Goal: Browse casually: Explore the website without a specific task or goal

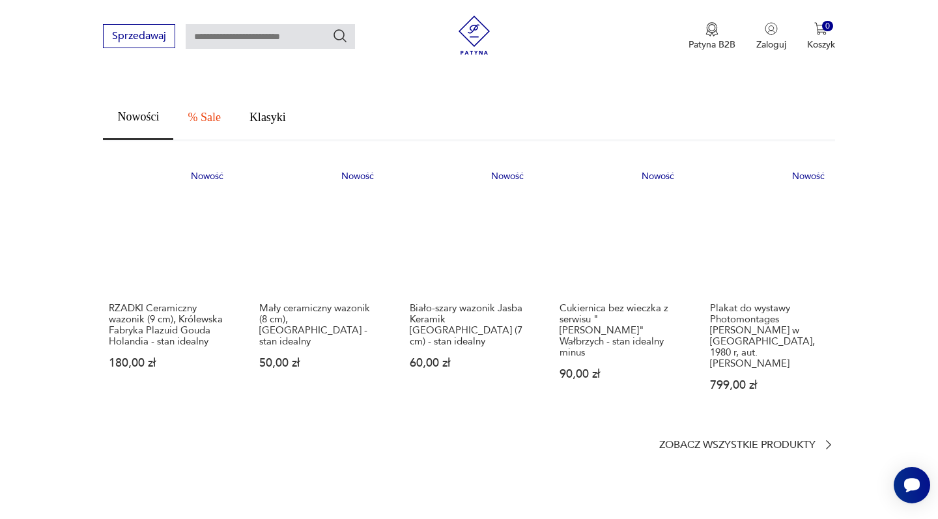
scroll to position [728, 0]
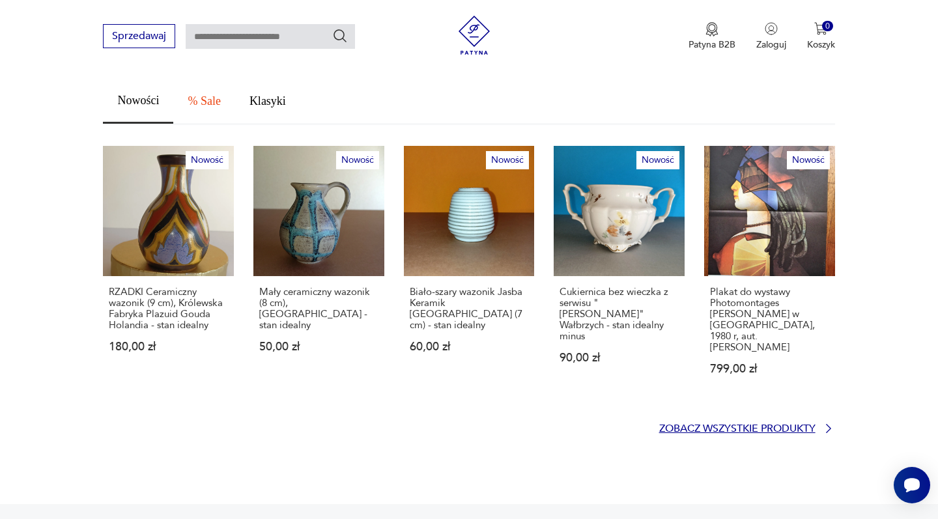
click at [733, 425] on p "Zobacz wszystkie produkty" at bounding box center [737, 429] width 156 height 8
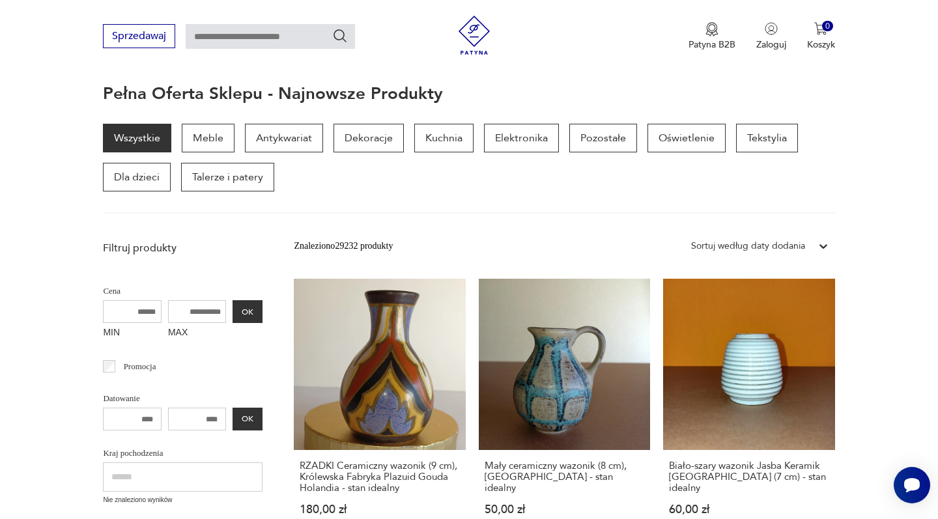
scroll to position [381, 0]
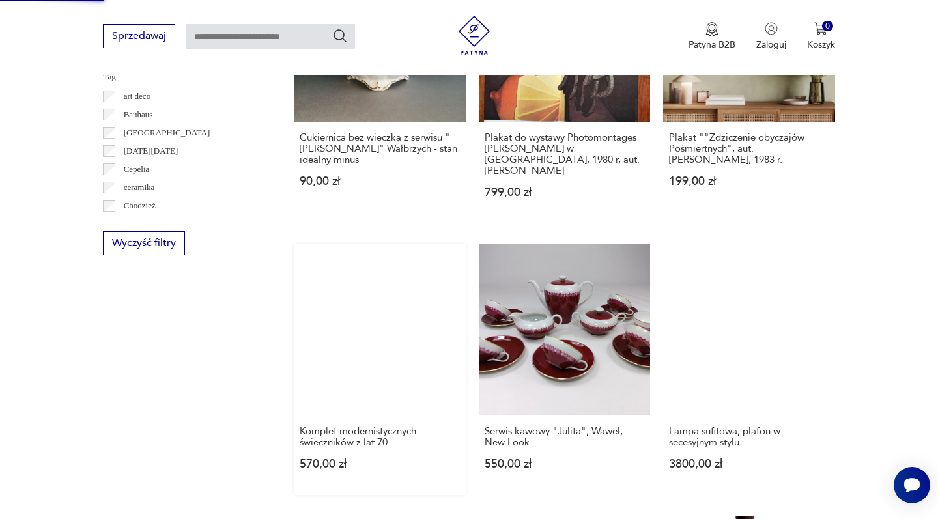
scroll to position [816, 0]
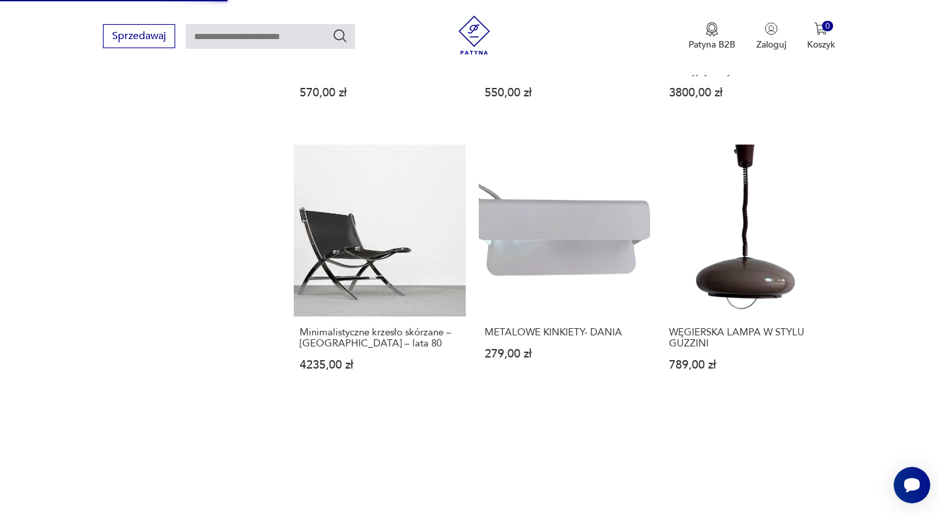
scroll to position [1111, 0]
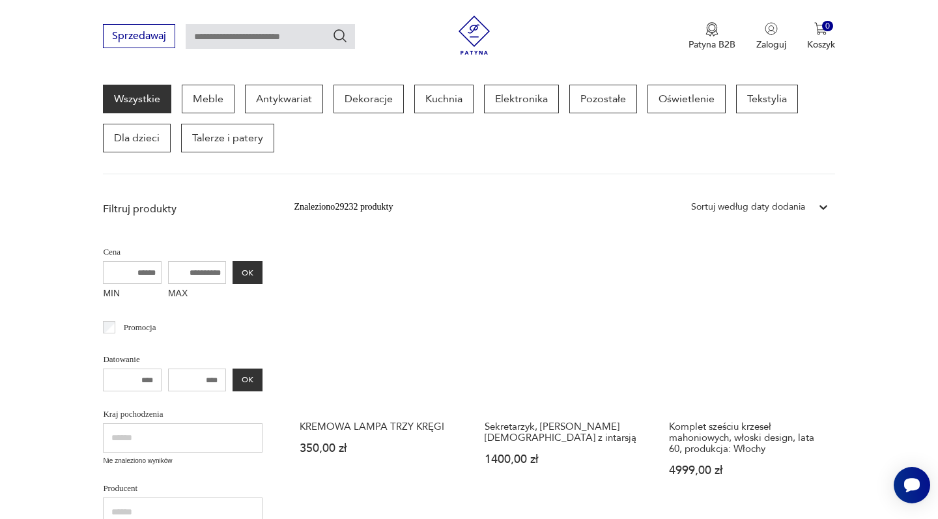
scroll to position [448, 0]
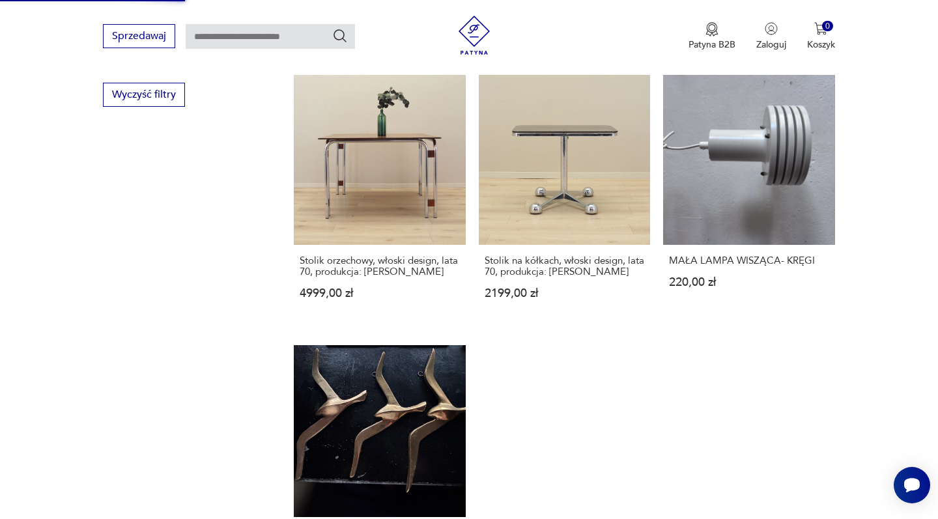
scroll to position [1163, 0]
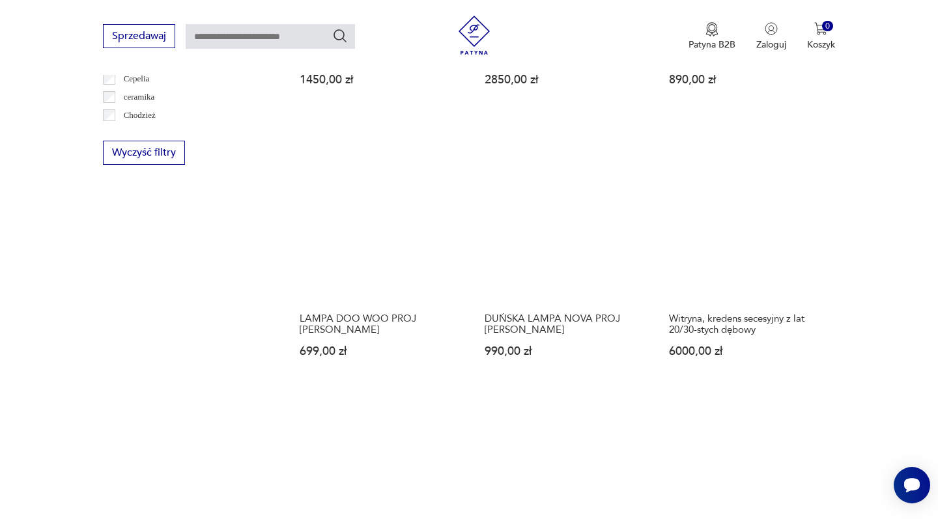
scroll to position [836, 0]
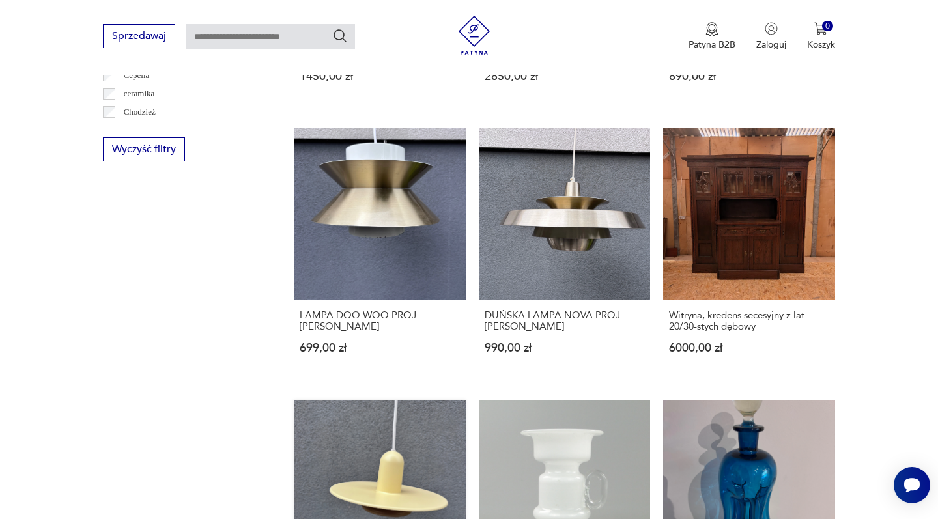
click at [442, 400] on link "LAMPA SPODEK - ŻÓŁTA retro prl 249,00 zł" at bounding box center [379, 525] width 171 height 251
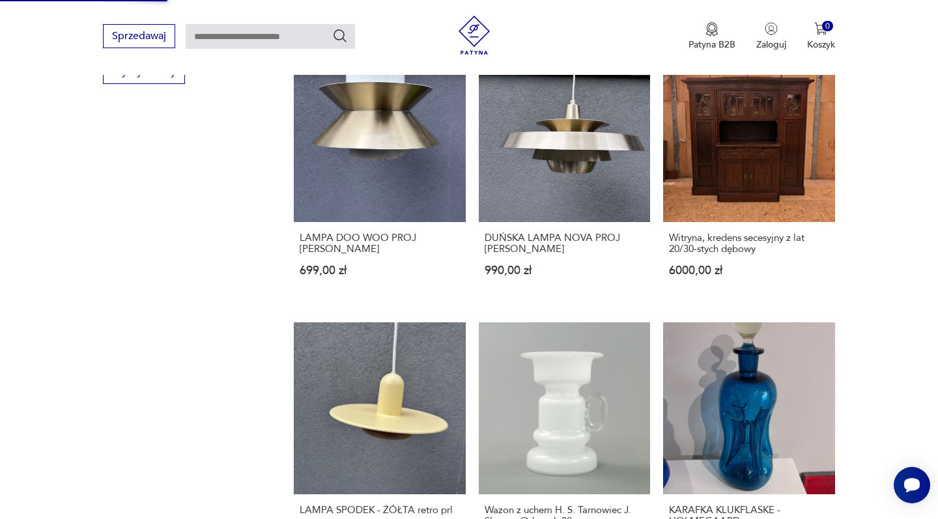
scroll to position [1012, 0]
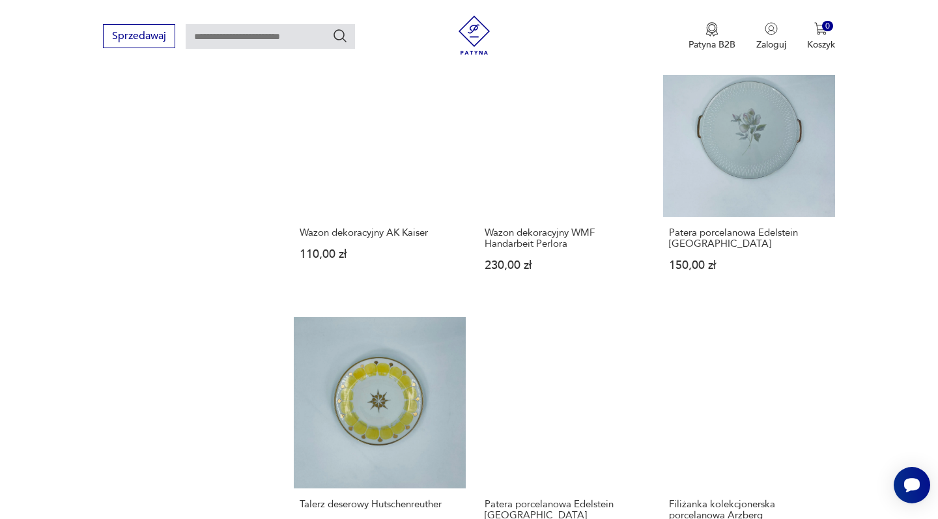
scroll to position [1215, 0]
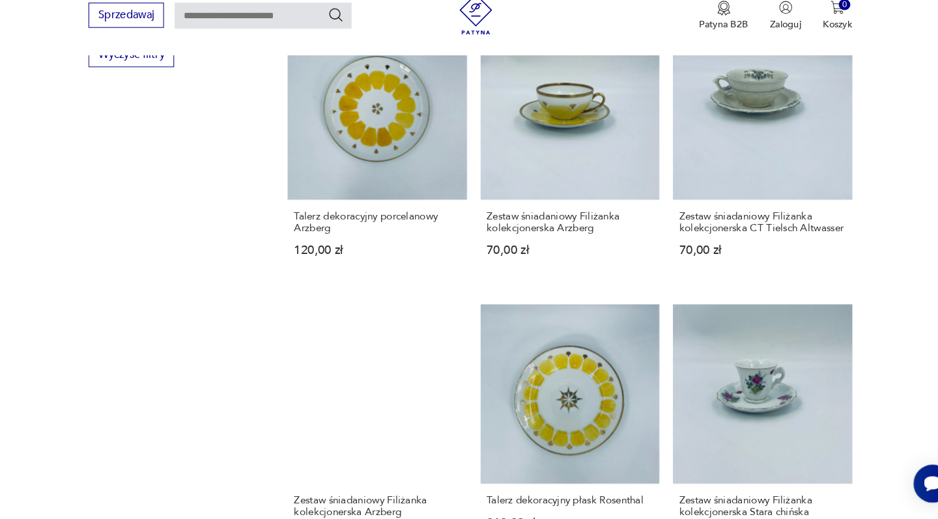
scroll to position [1292, 0]
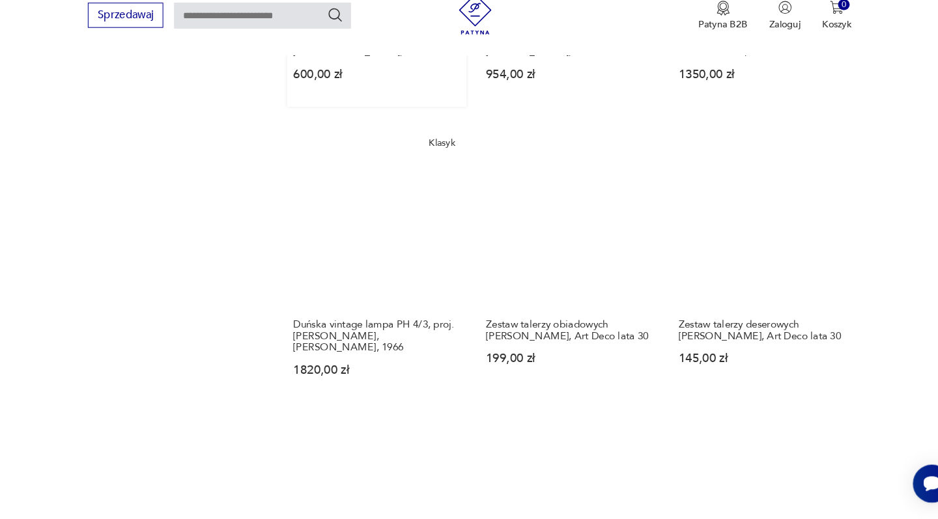
scroll to position [1092, 0]
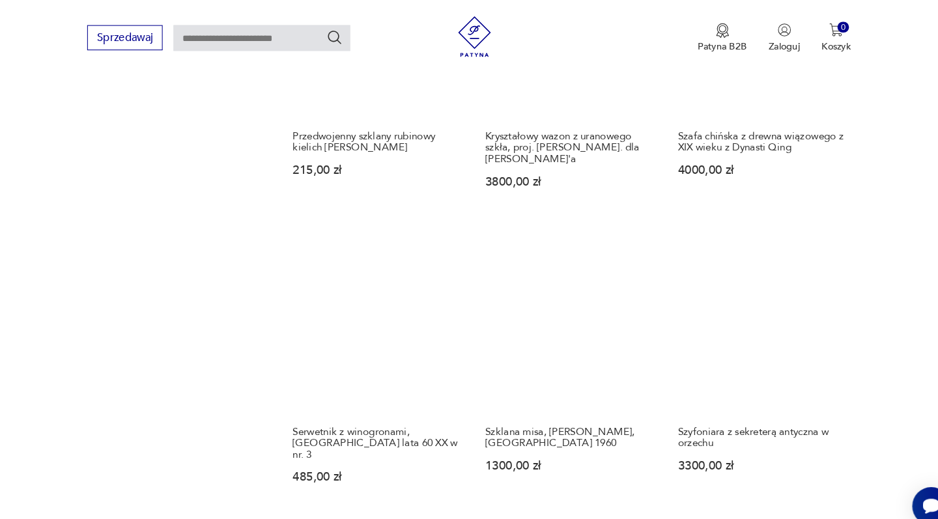
scroll to position [995, 0]
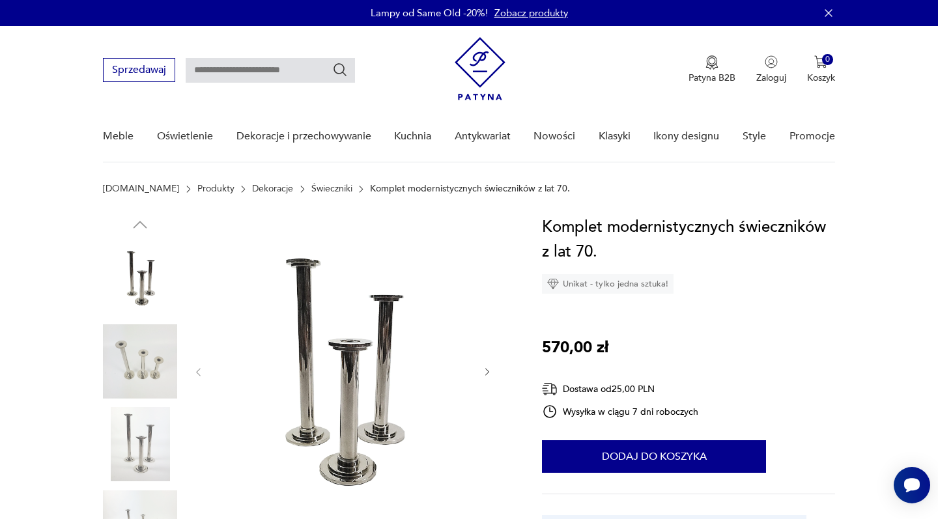
click at [142, 348] on img at bounding box center [140, 361] width 74 height 74
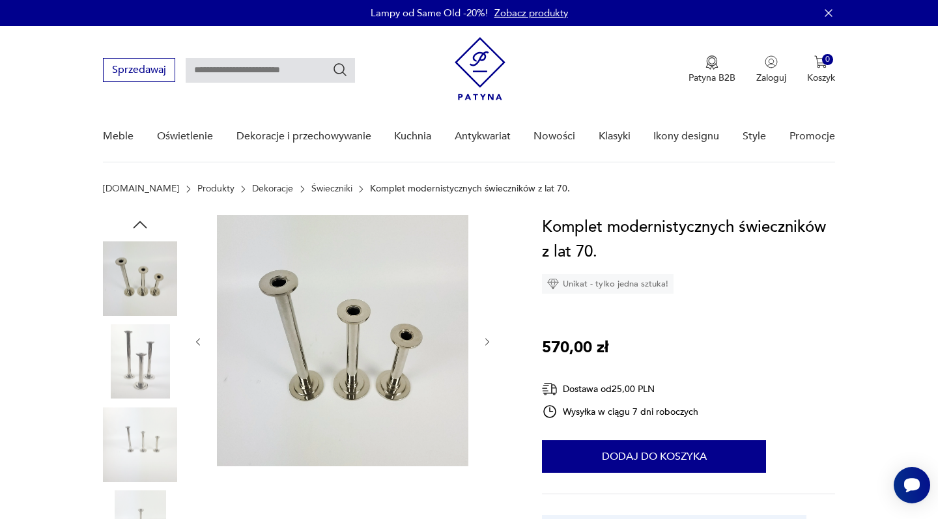
click at [135, 386] on img at bounding box center [140, 361] width 74 height 74
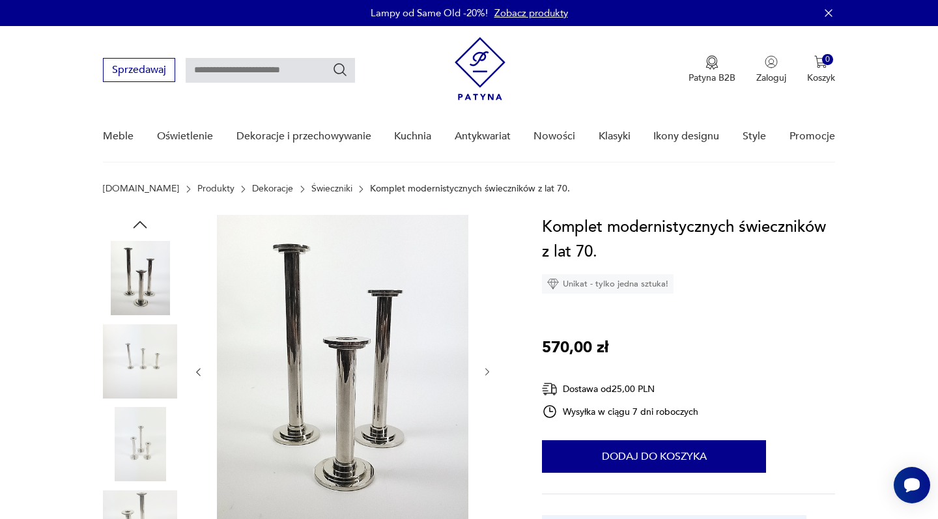
click at [136, 406] on div at bounding box center [140, 404] width 74 height 326
click at [139, 436] on img at bounding box center [140, 444] width 74 height 74
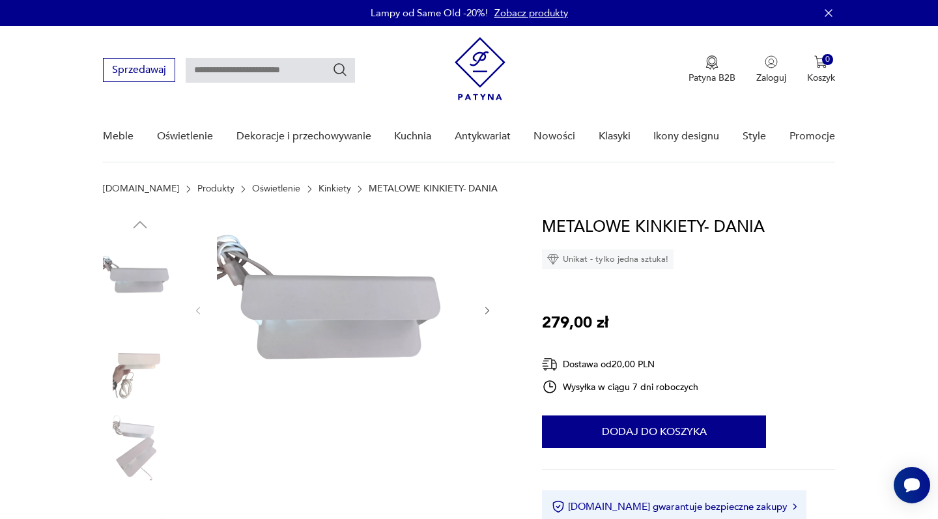
click at [135, 380] on img at bounding box center [140, 361] width 74 height 74
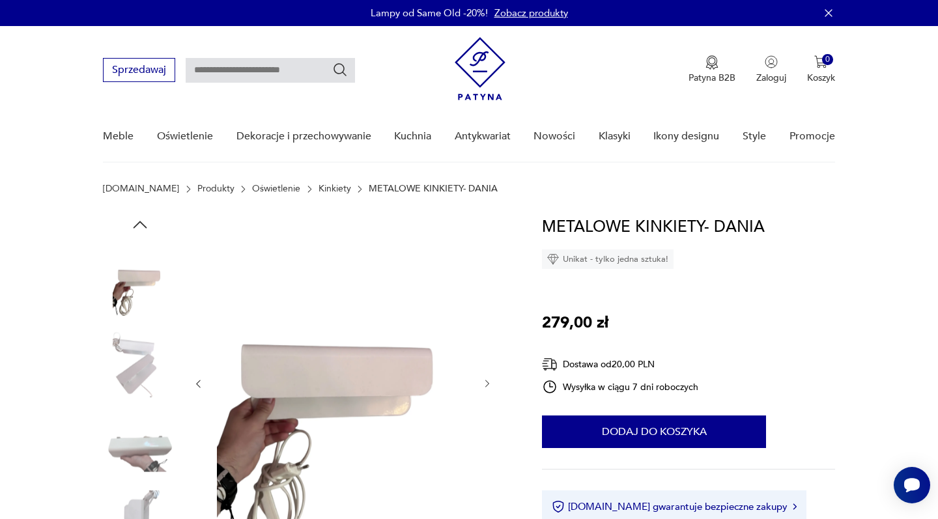
click at [132, 447] on img at bounding box center [140, 444] width 74 height 74
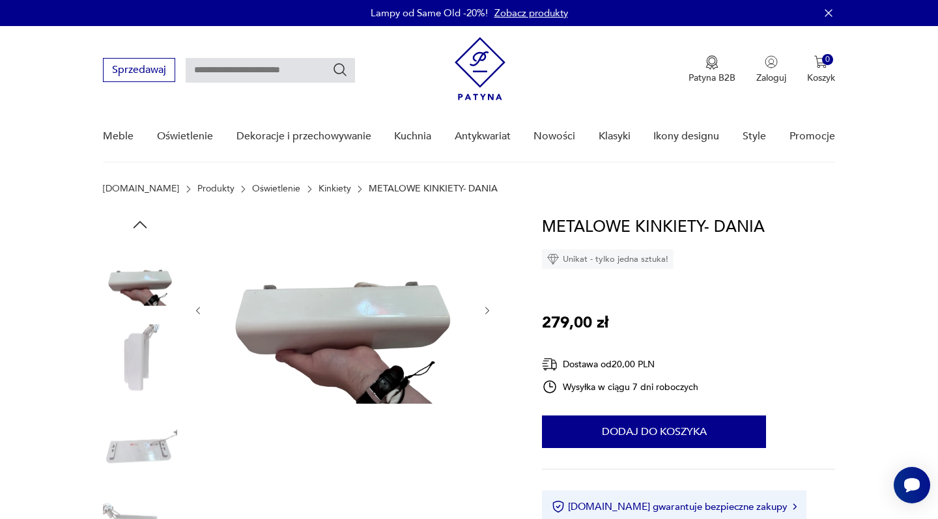
click at [133, 471] on img at bounding box center [140, 444] width 74 height 74
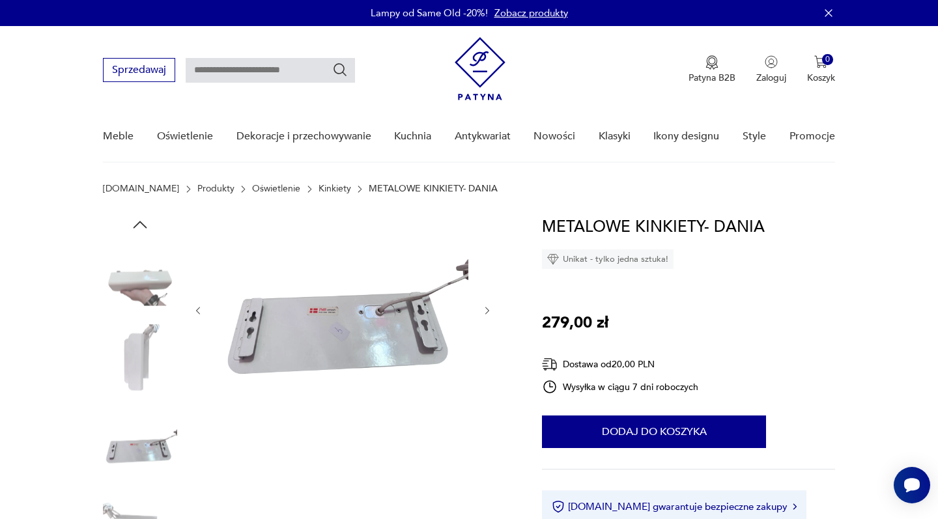
click at [126, 504] on img at bounding box center [140, 527] width 74 height 74
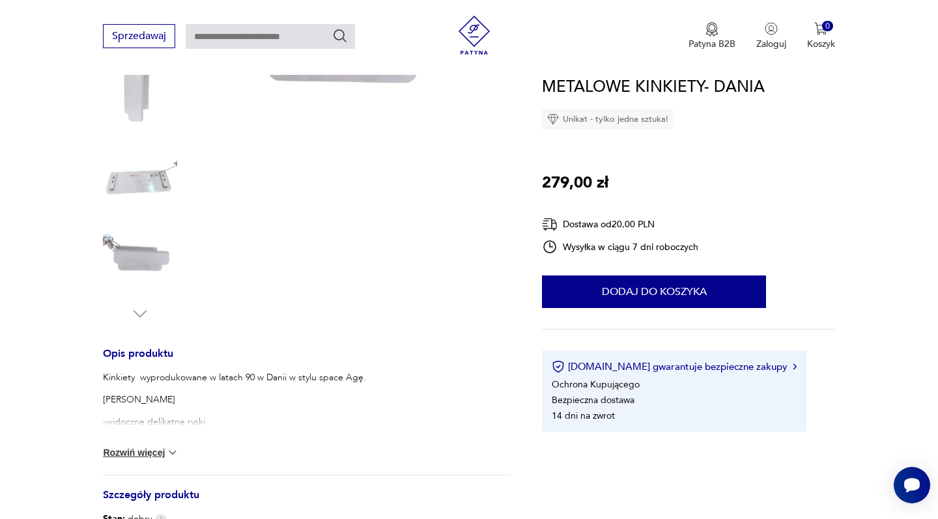
scroll to position [328, 0]
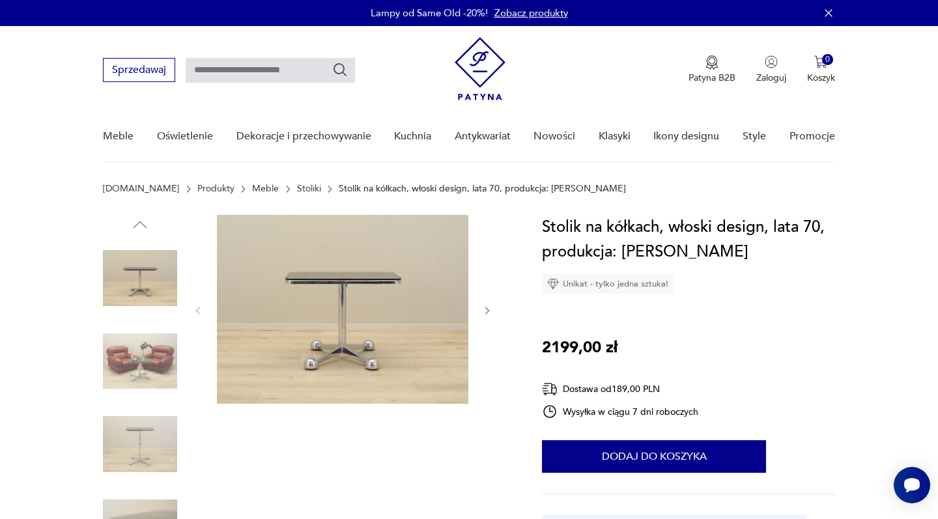
click at [134, 374] on img at bounding box center [140, 361] width 74 height 74
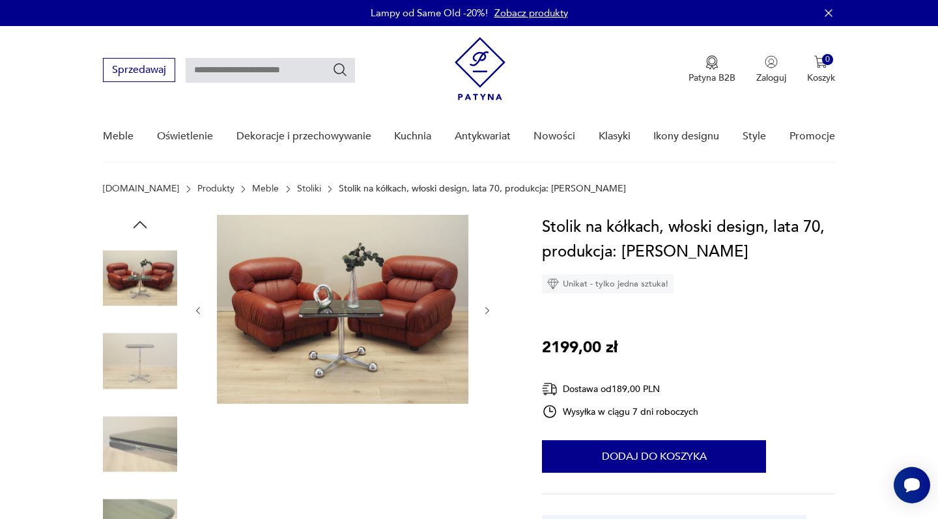
click at [132, 379] on img at bounding box center [140, 361] width 74 height 74
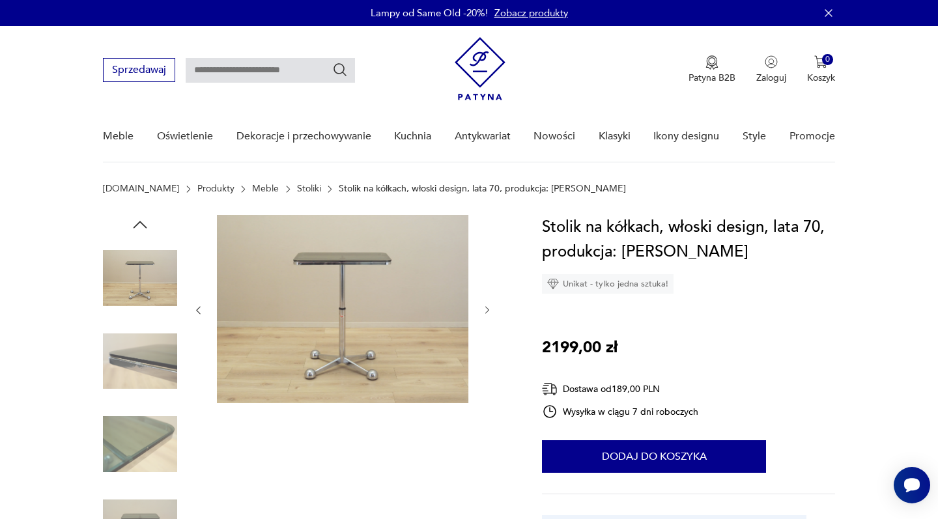
click at [132, 408] on img at bounding box center [140, 444] width 74 height 74
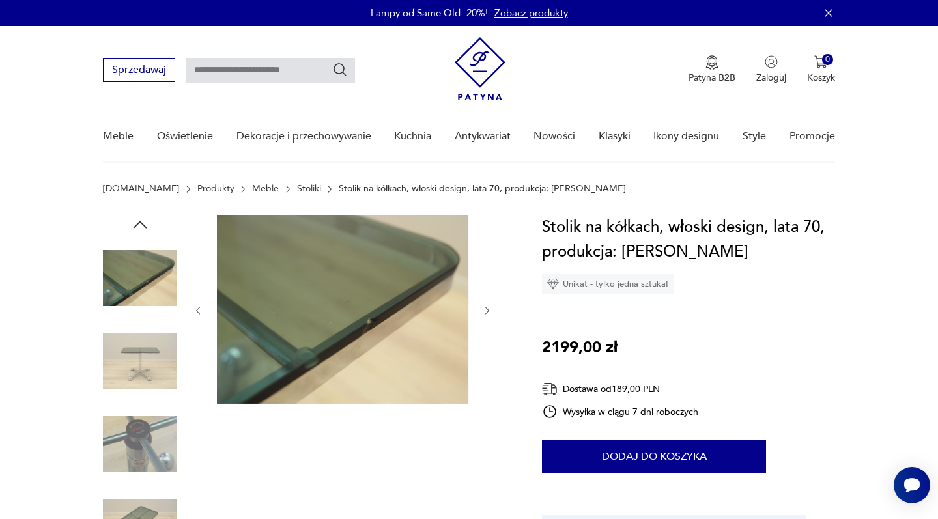
click at [126, 301] on img at bounding box center [140, 278] width 74 height 74
click at [135, 437] on img at bounding box center [140, 444] width 74 height 74
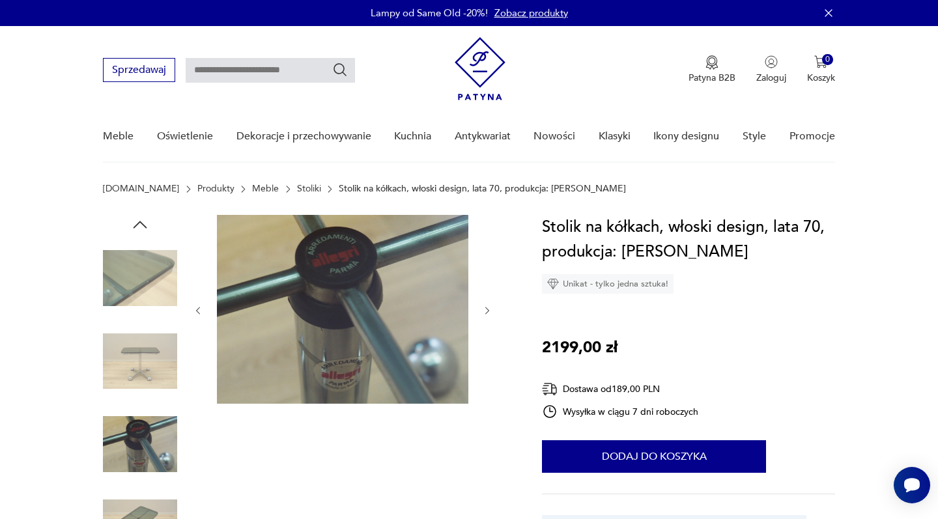
click at [139, 504] on img at bounding box center [140, 527] width 74 height 74
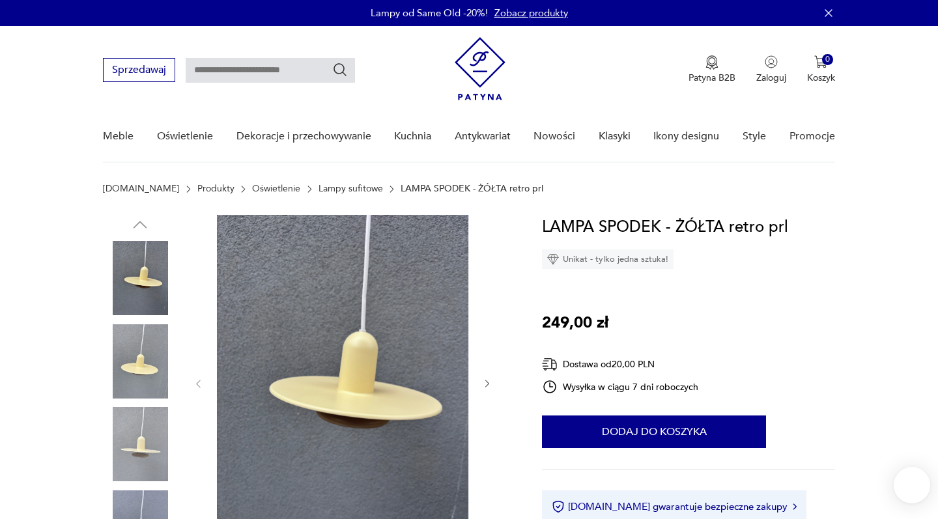
click at [145, 374] on img at bounding box center [140, 361] width 74 height 74
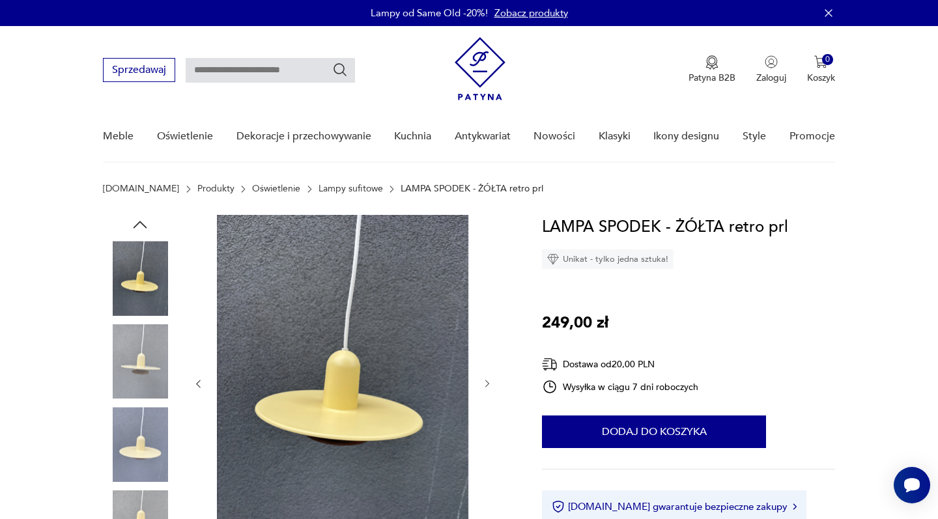
click at [132, 367] on img at bounding box center [140, 361] width 74 height 74
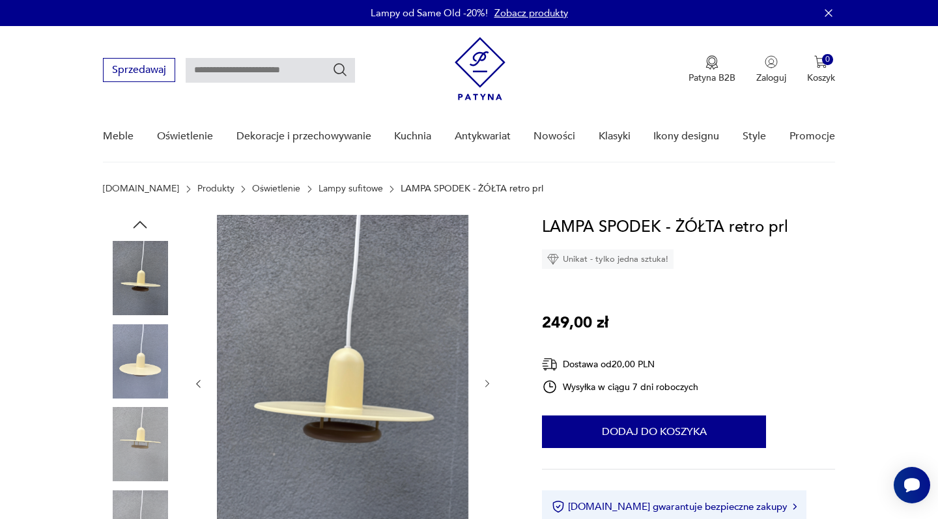
click at [132, 437] on img at bounding box center [140, 444] width 74 height 74
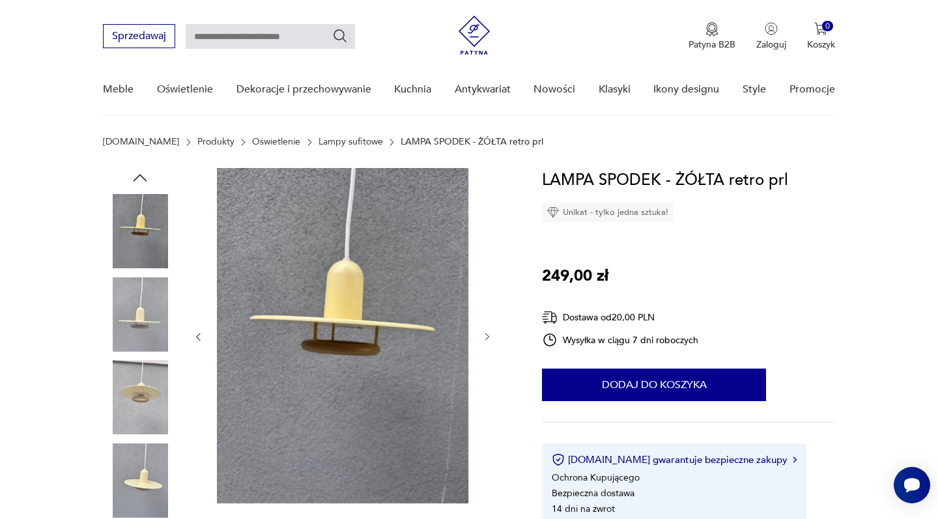
scroll to position [133, 0]
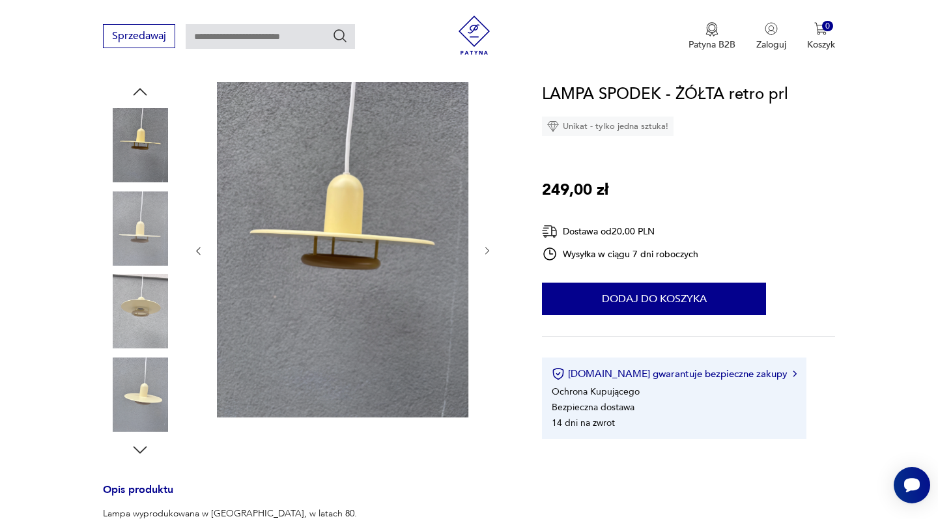
click at [132, 388] on img at bounding box center [140, 395] width 74 height 74
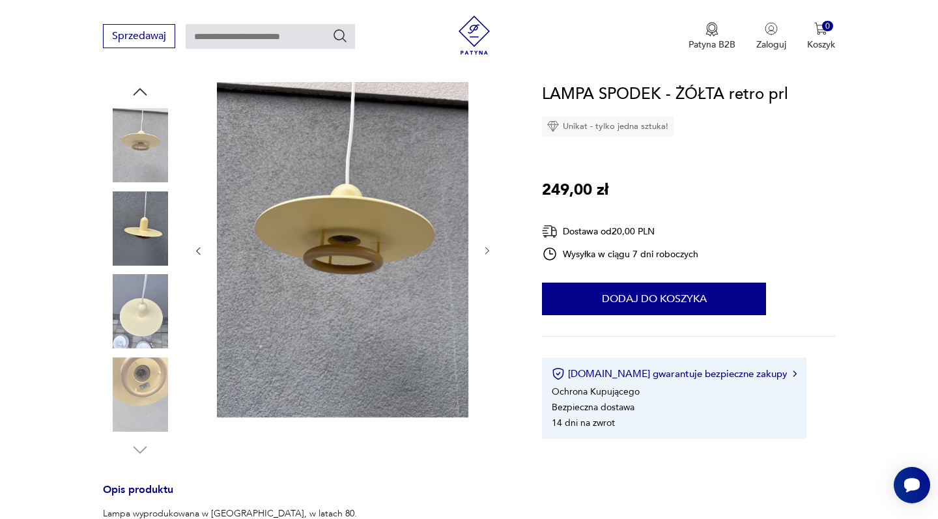
click at [132, 388] on img at bounding box center [140, 395] width 74 height 74
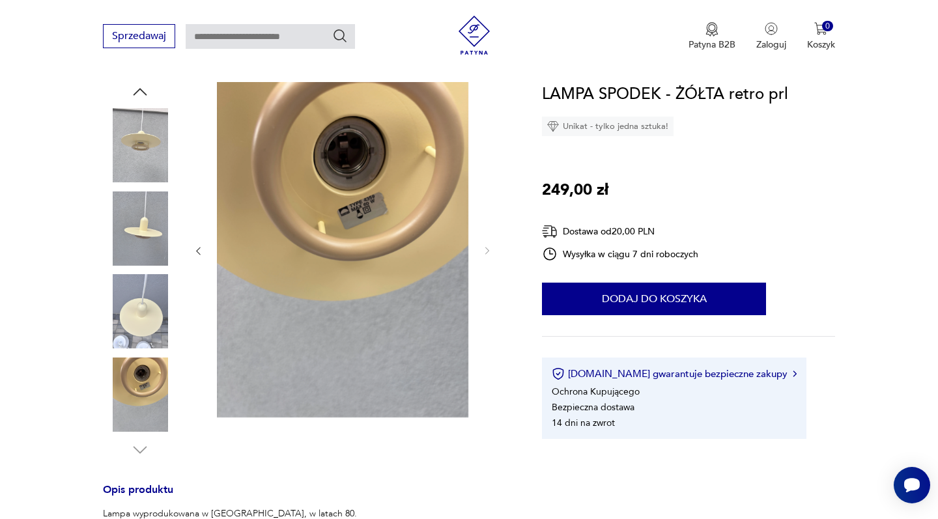
click at [132, 318] on img at bounding box center [140, 311] width 74 height 74
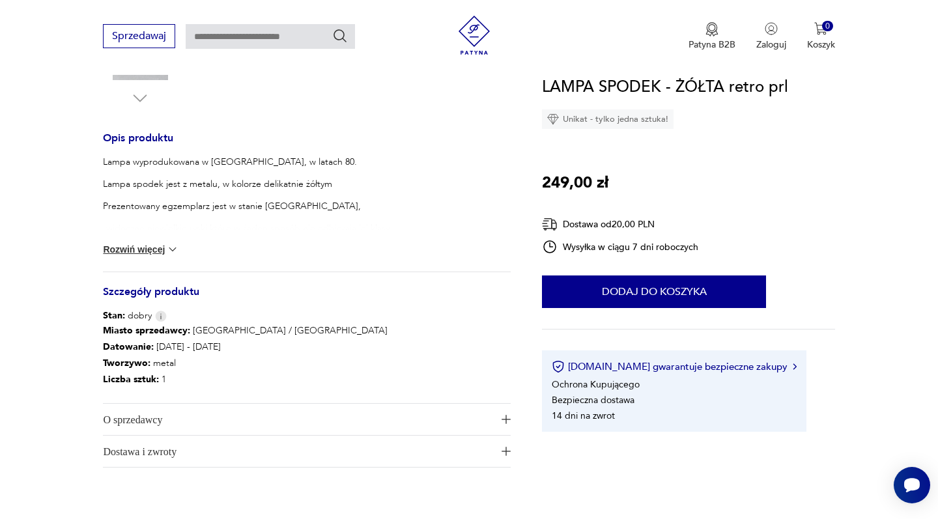
scroll to position [589, 0]
